Goal: Navigation & Orientation: Find specific page/section

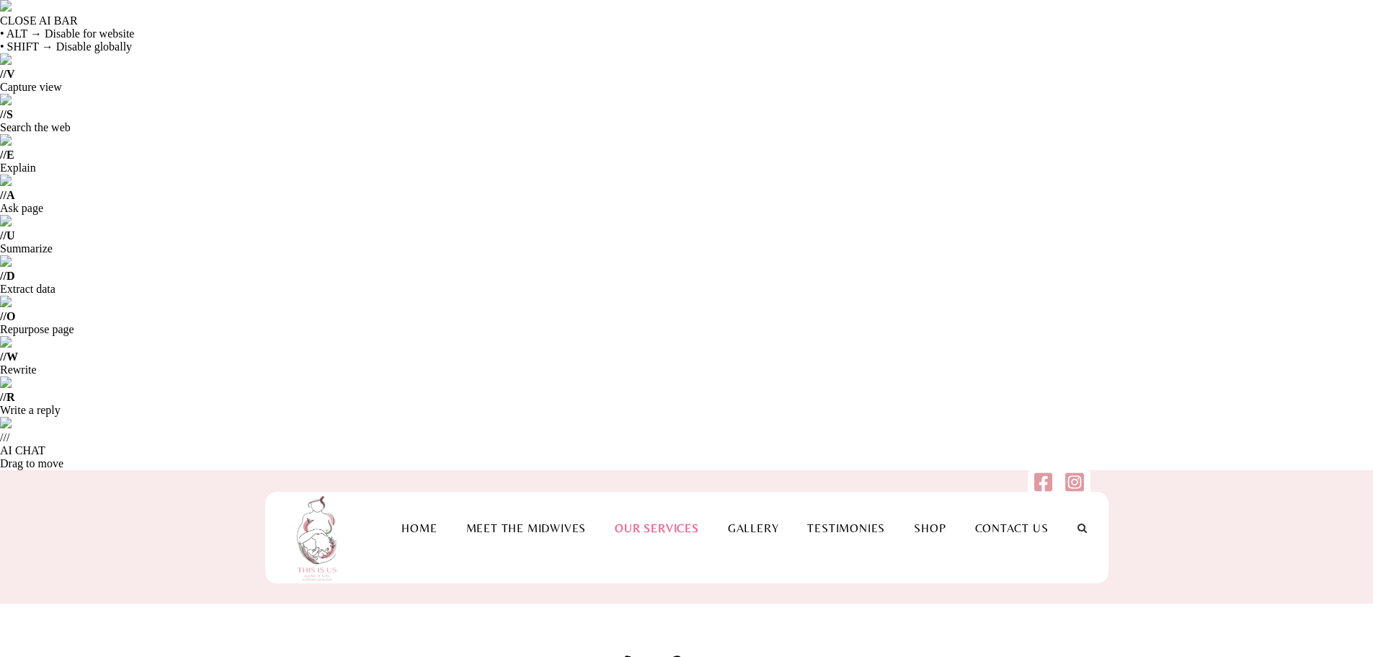
click at [914, 521] on link "Shop" at bounding box center [930, 528] width 61 height 14
click at [753, 521] on link "Gallery" at bounding box center [754, 528] width 80 height 14
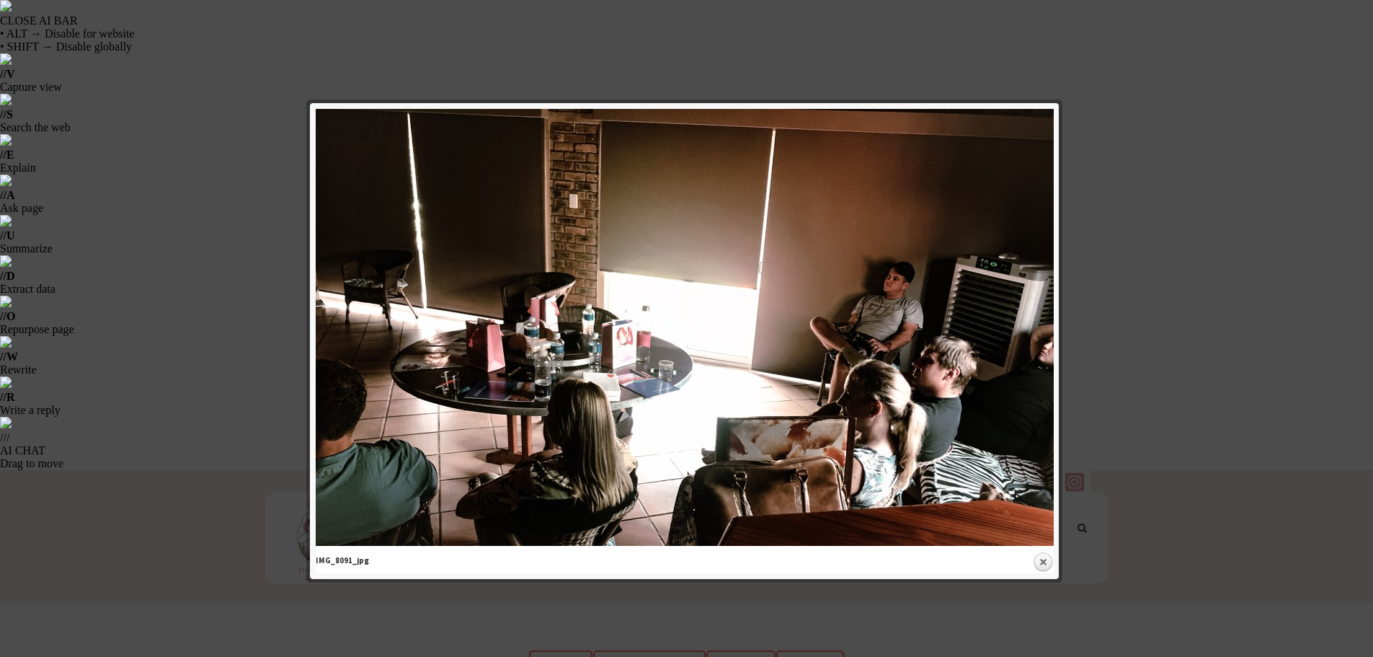
drag, startPoint x: 1152, startPoint y: 244, endPoint x: 1154, endPoint y: 270, distance: 26.0
click at [1156, 244] on div at bounding box center [686, 482] width 1373 height 965
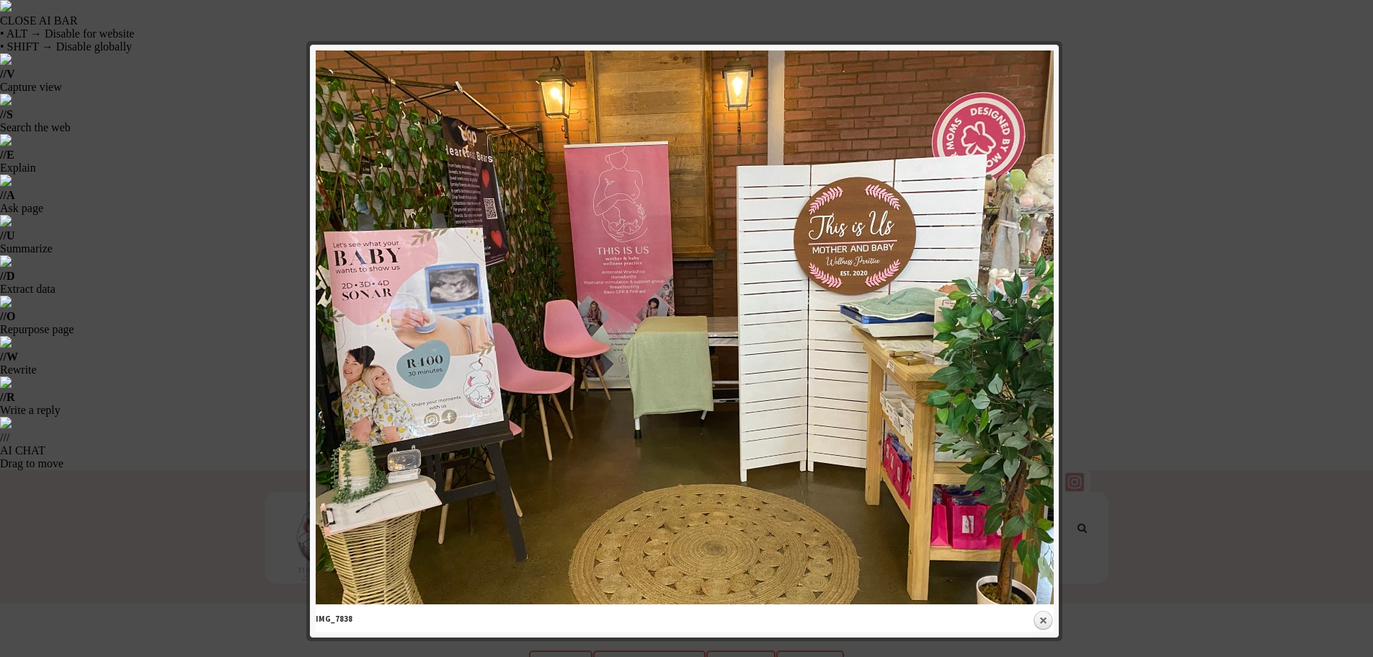
click at [1131, 229] on div at bounding box center [686, 482] width 1373 height 965
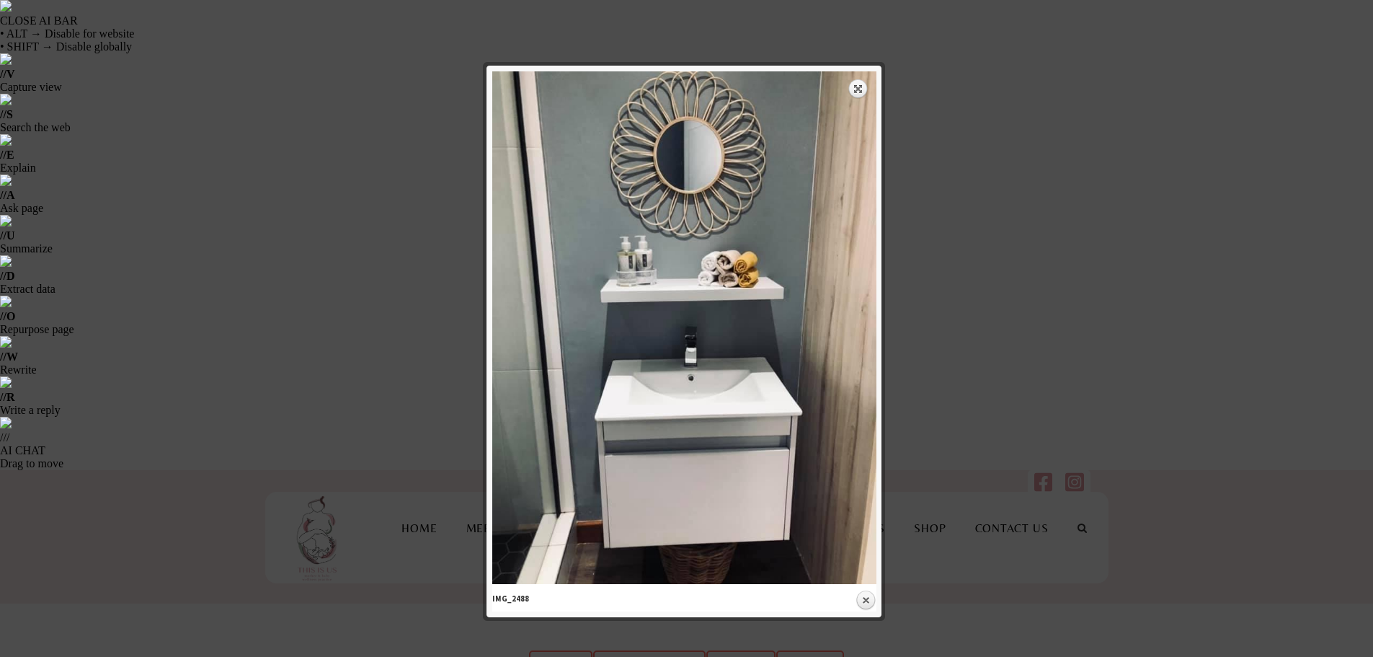
click at [911, 247] on div at bounding box center [686, 482] width 1373 height 965
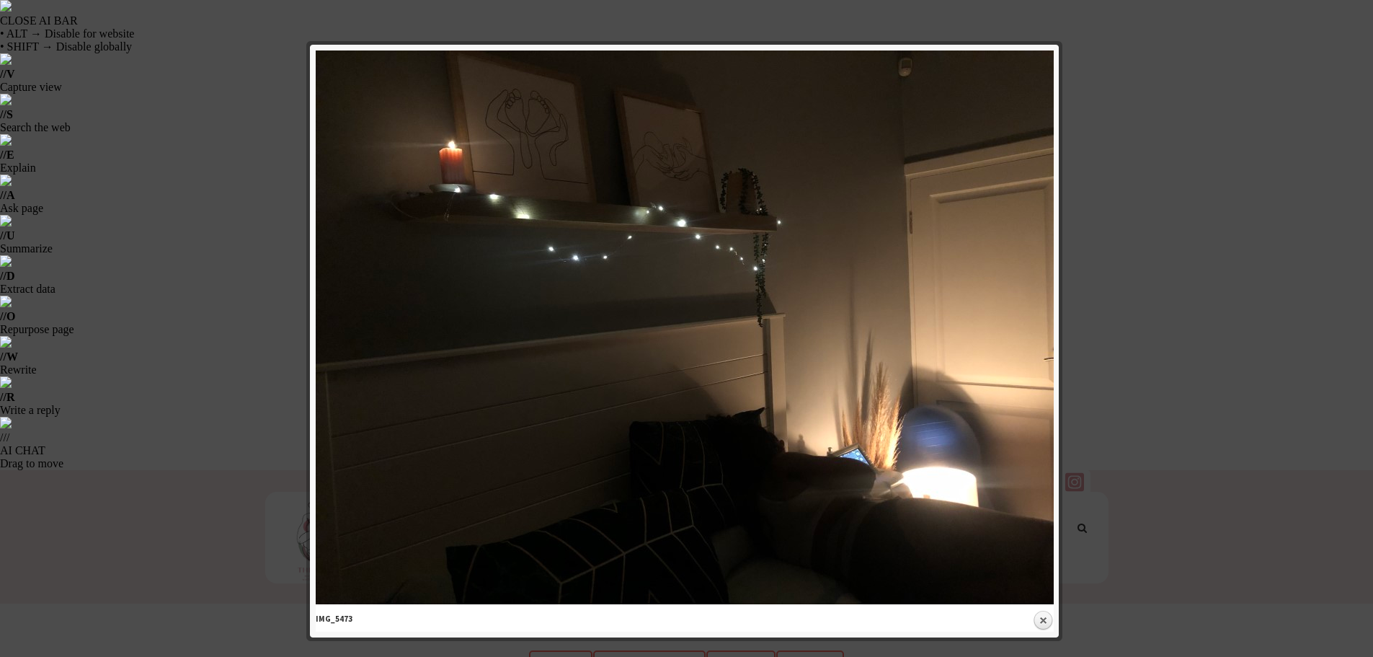
click at [1151, 184] on div at bounding box center [686, 482] width 1373 height 965
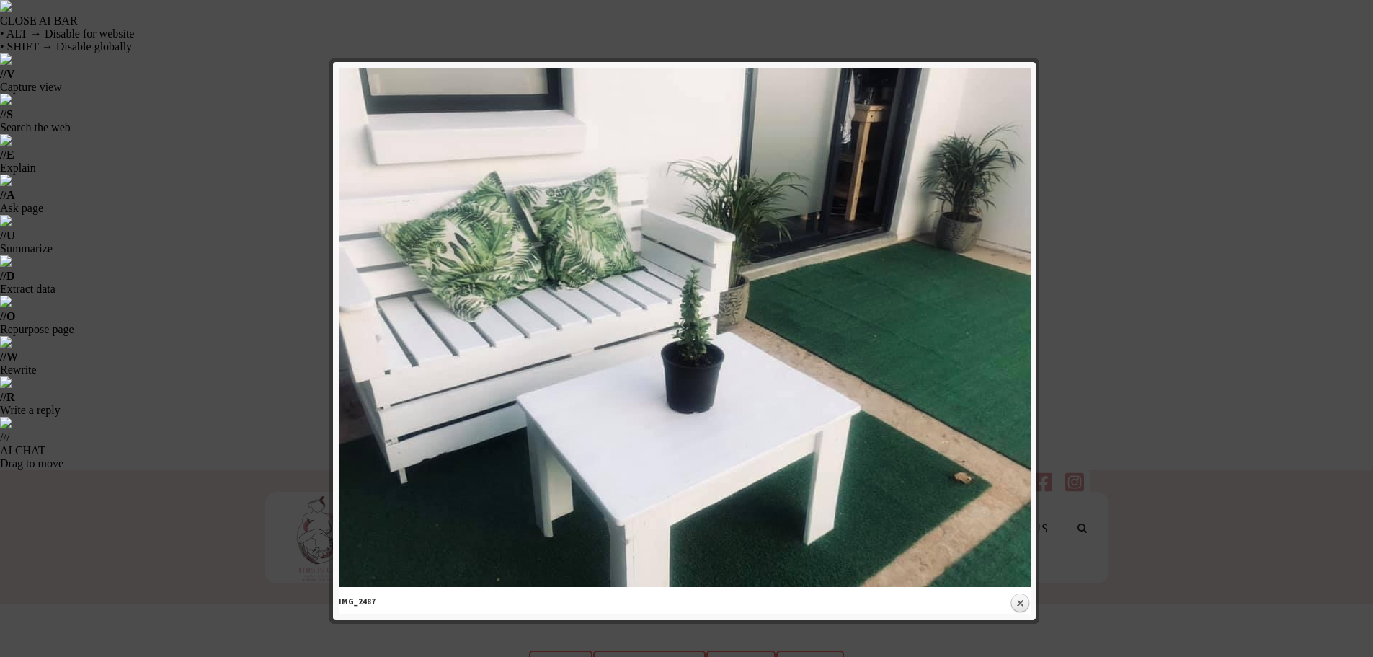
click at [1112, 178] on div at bounding box center [686, 482] width 1373 height 965
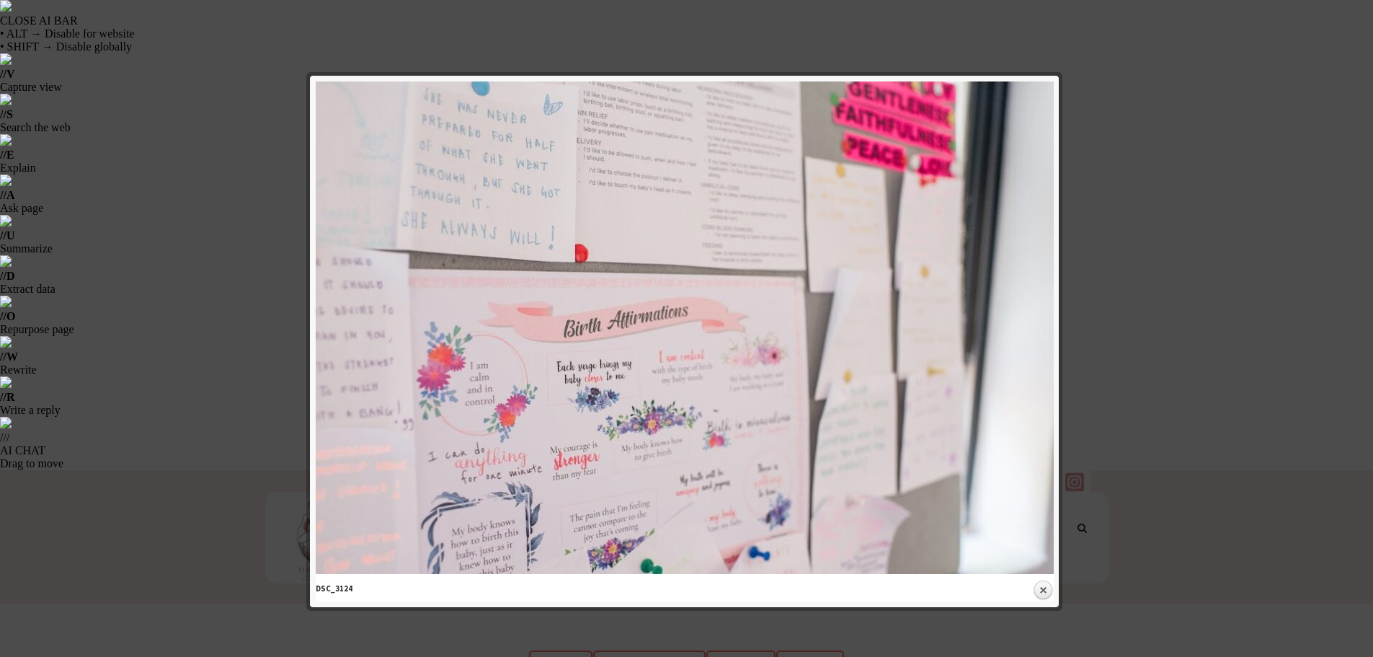
click at [1116, 158] on div at bounding box center [686, 482] width 1373 height 965
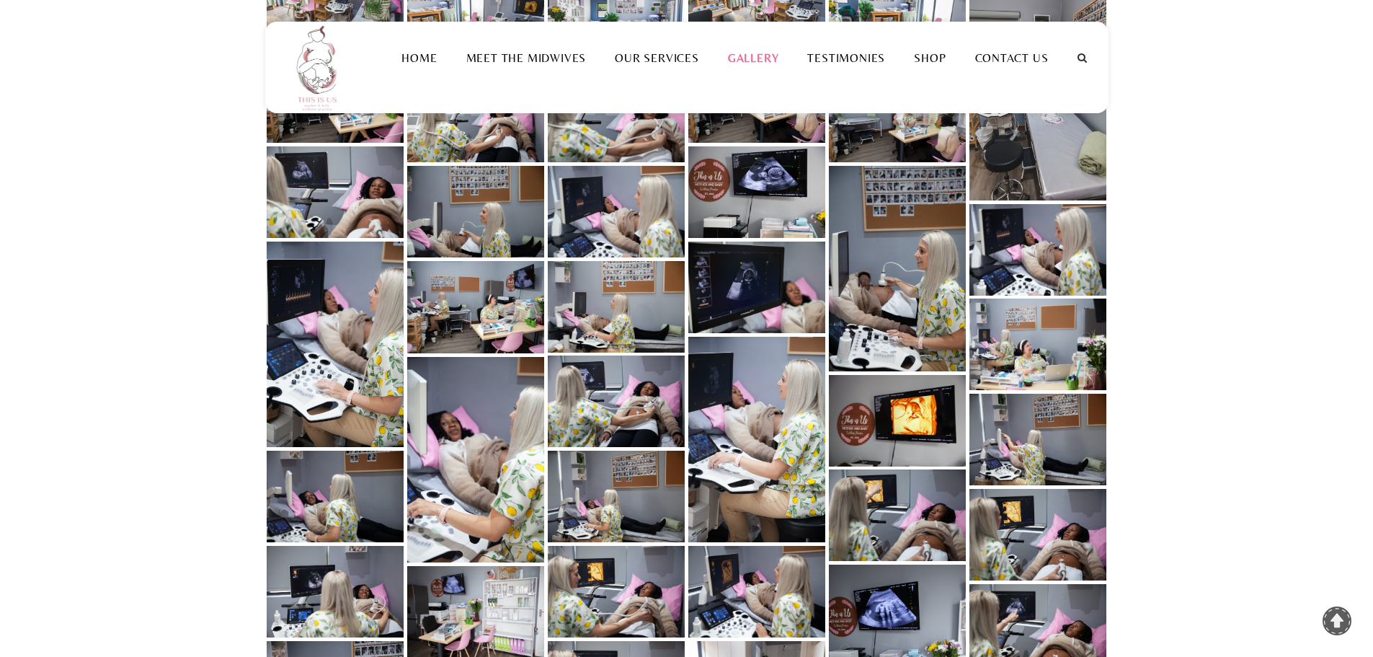
scroll to position [1226, 0]
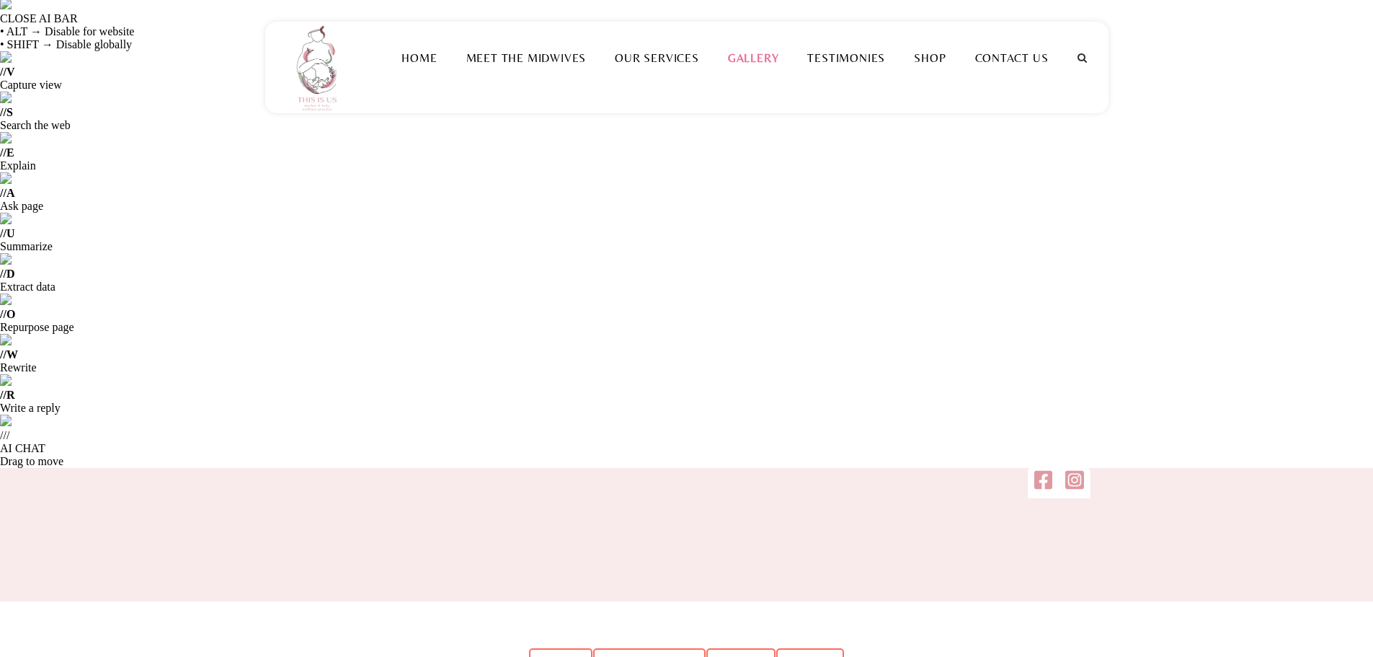
scroll to position [0, 0]
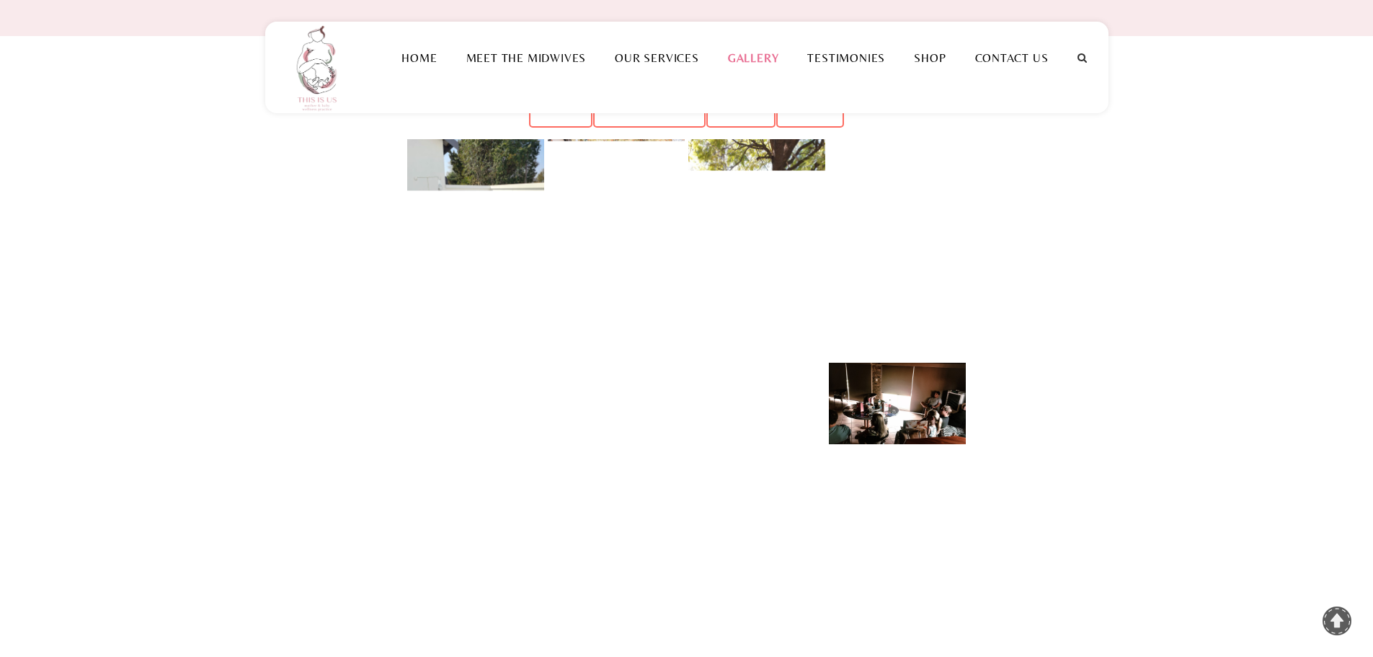
scroll to position [649, 0]
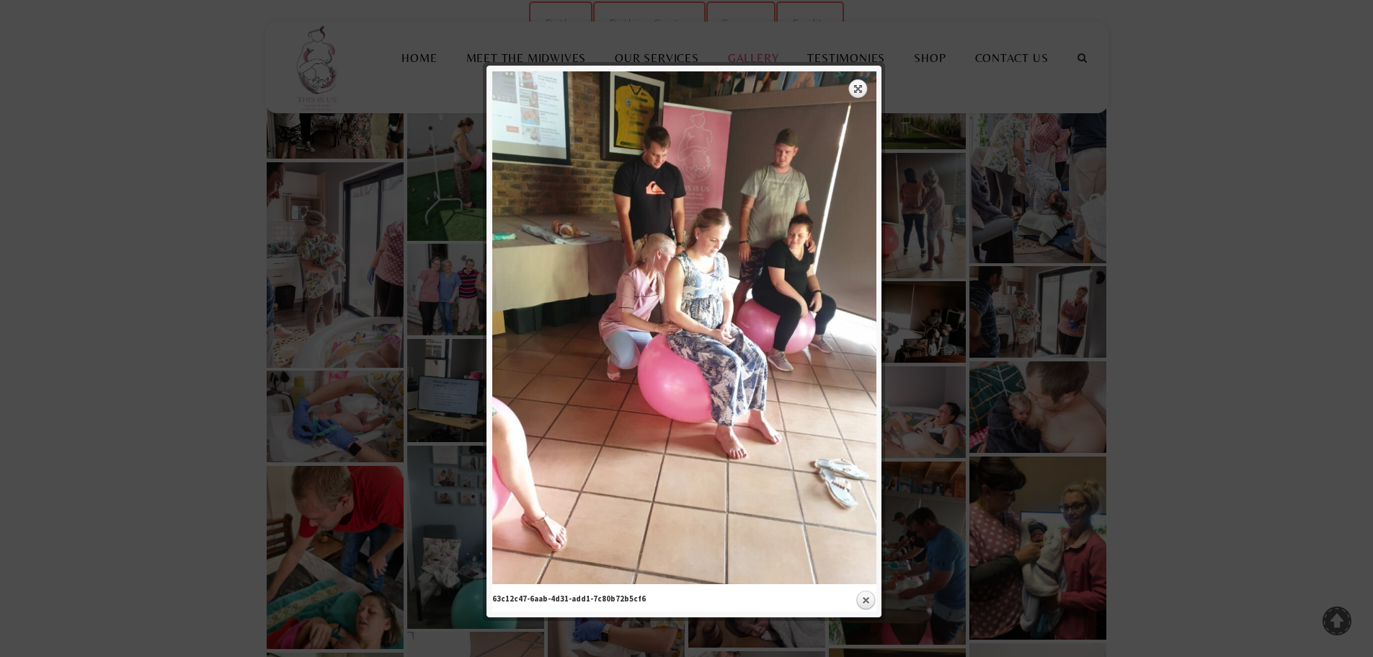
click at [1250, 251] on div at bounding box center [686, 446] width 1373 height 2190
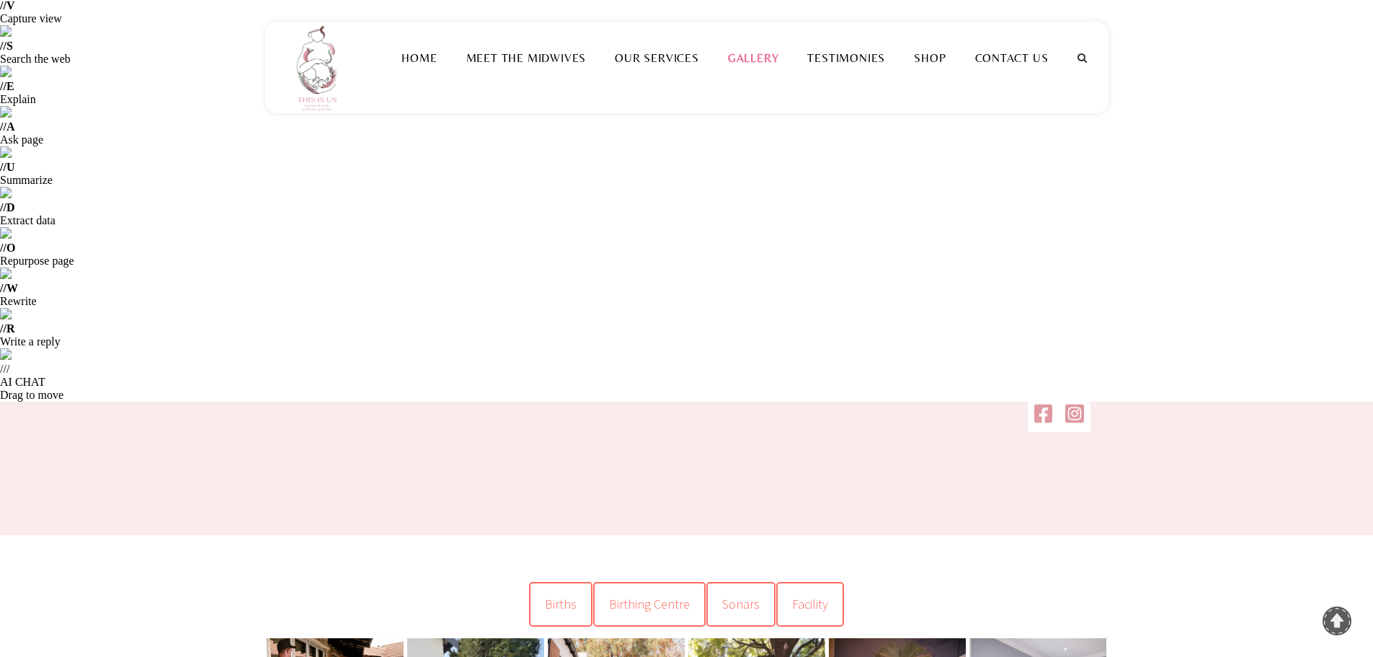
scroll to position [0, 0]
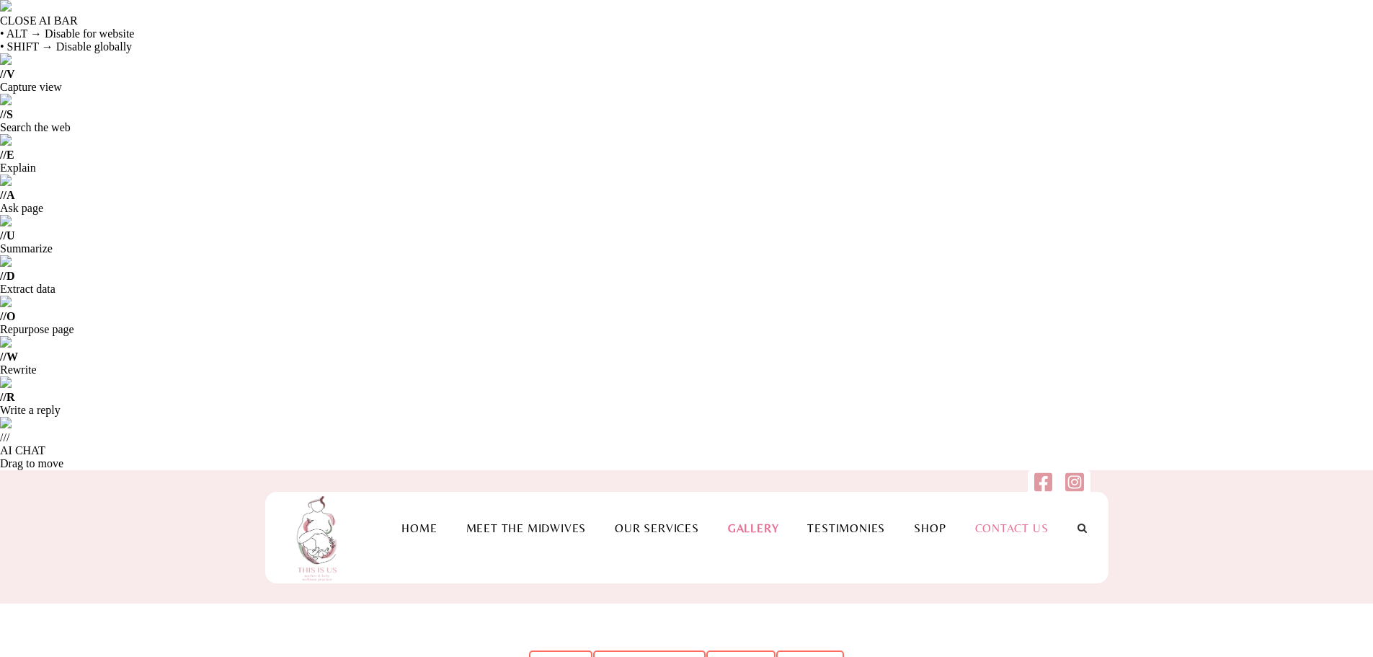
click at [1024, 521] on link "Contact Us" at bounding box center [1012, 528] width 102 height 14
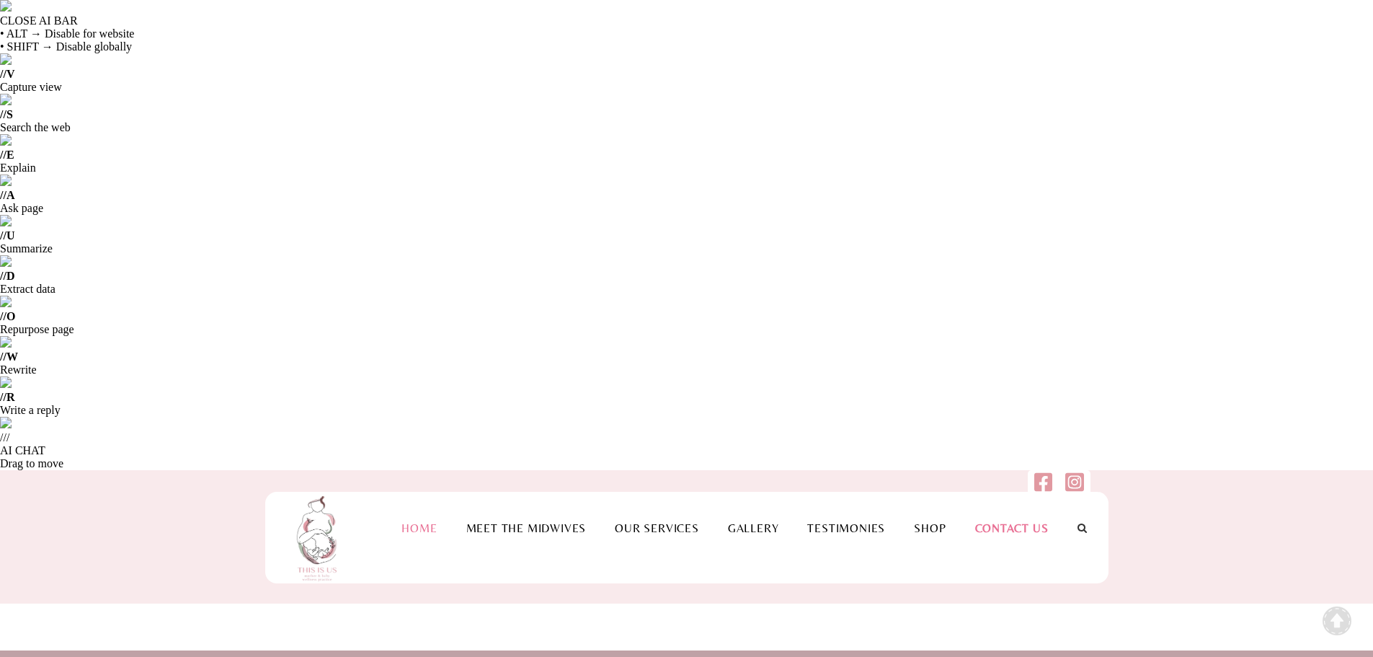
click at [403, 521] on link "Home" at bounding box center [419, 528] width 64 height 14
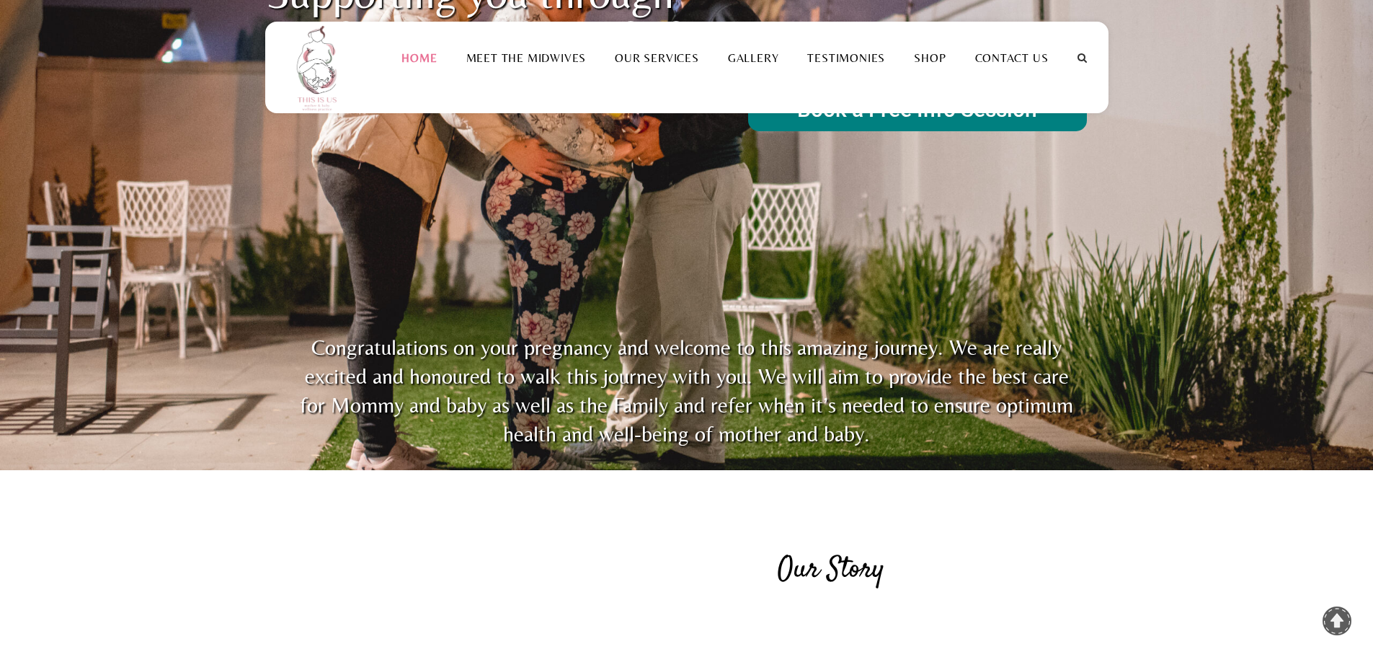
scroll to position [1154, 0]
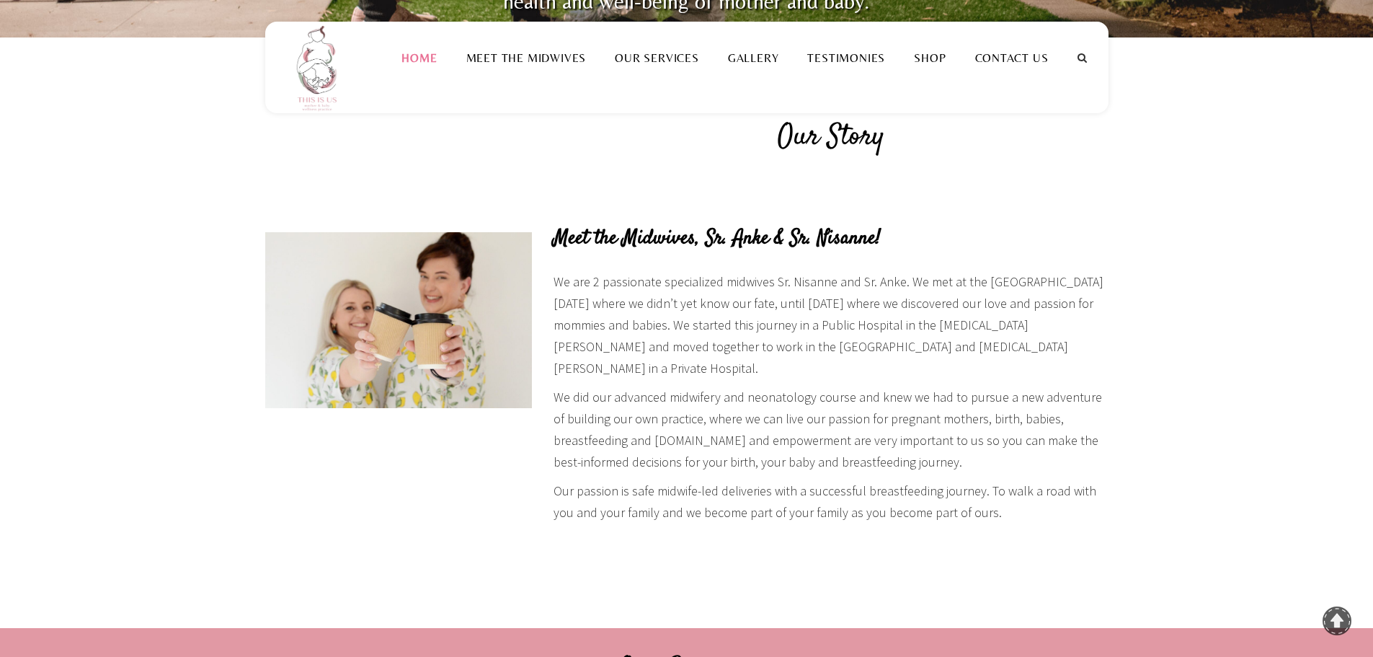
drag, startPoint x: 413, startPoint y: 554, endPoint x: 352, endPoint y: 546, distance: 61.8
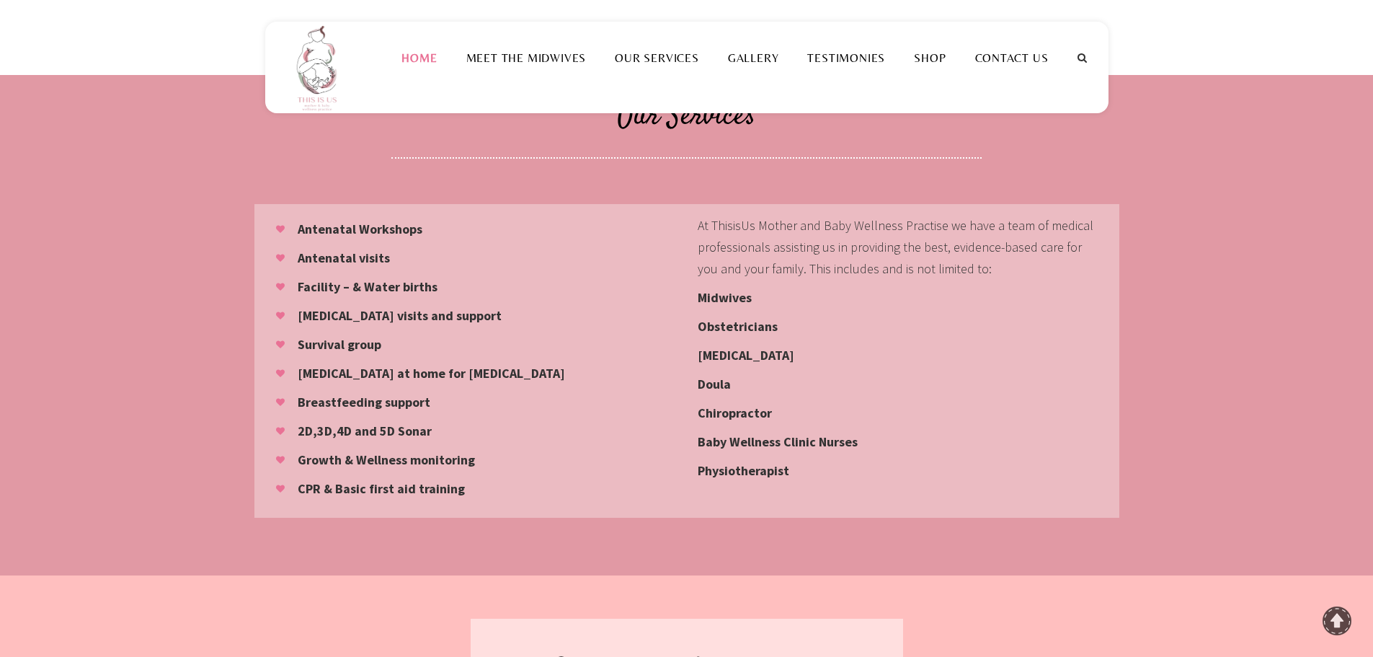
scroll to position [1658, 0]
